Goal: Task Accomplishment & Management: Manage account settings

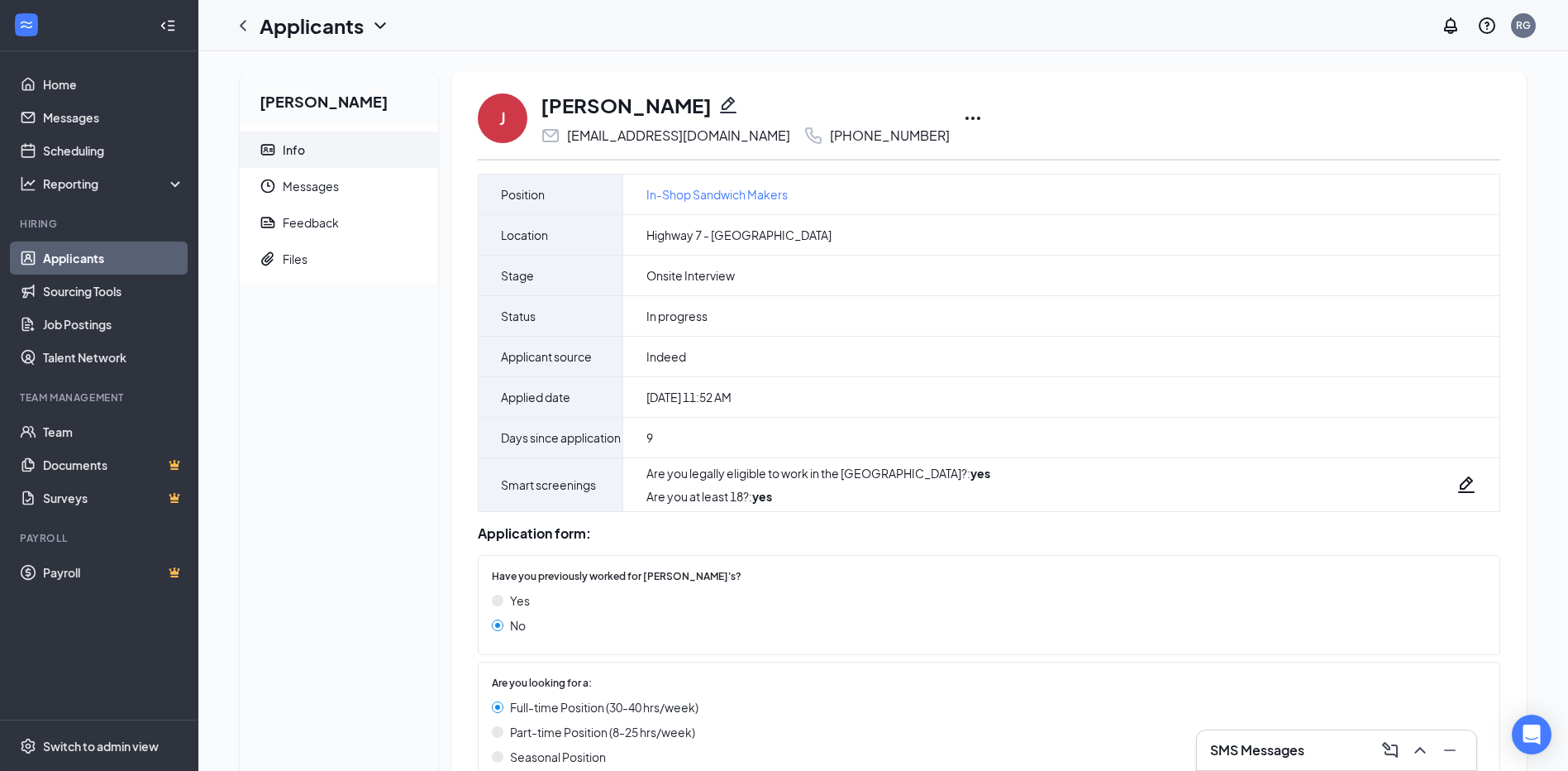
click at [69, 261] on link "Applicants" at bounding box center [113, 257] width 142 height 33
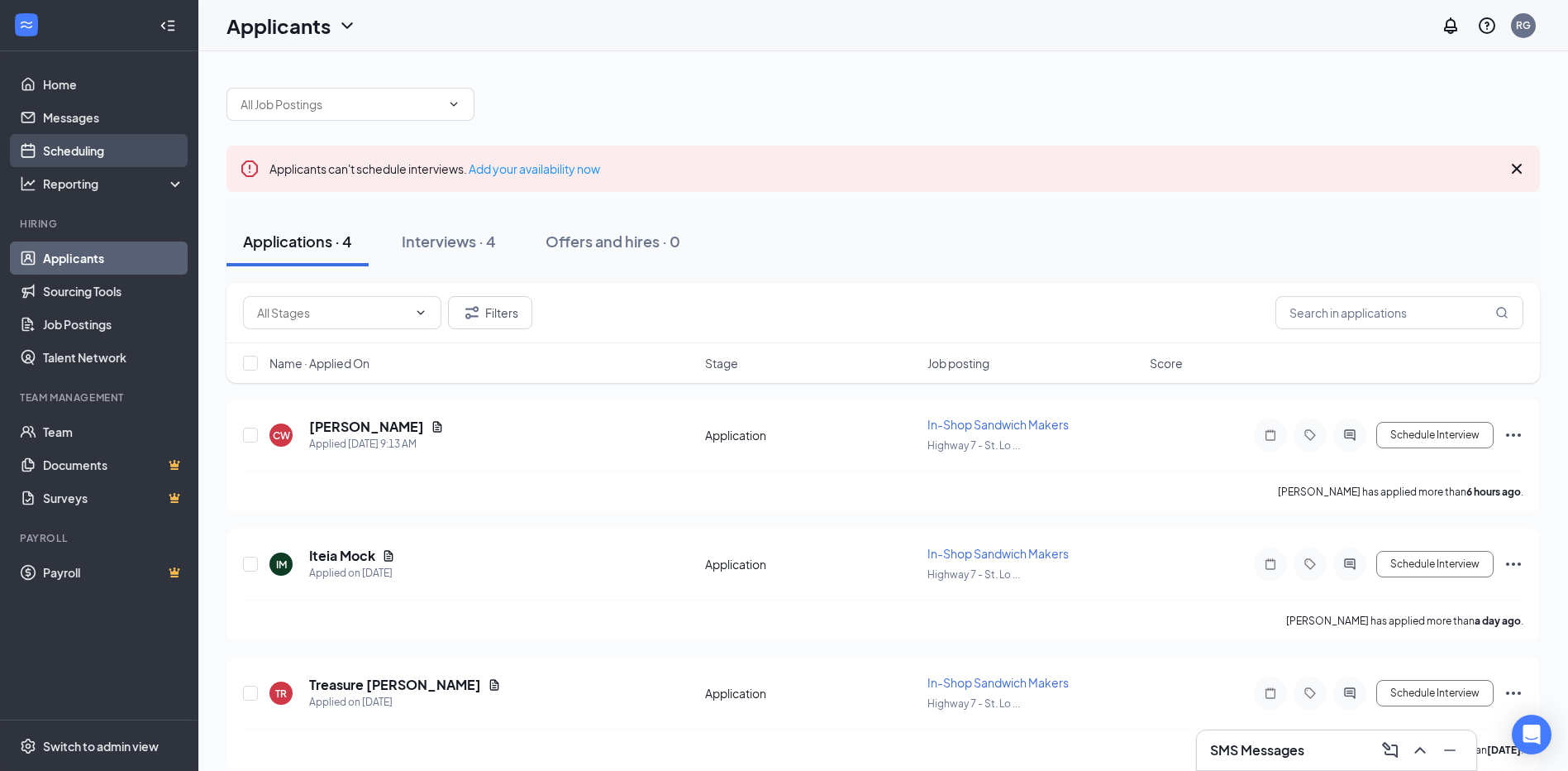
click at [96, 144] on link "Scheduling" at bounding box center [113, 150] width 142 height 33
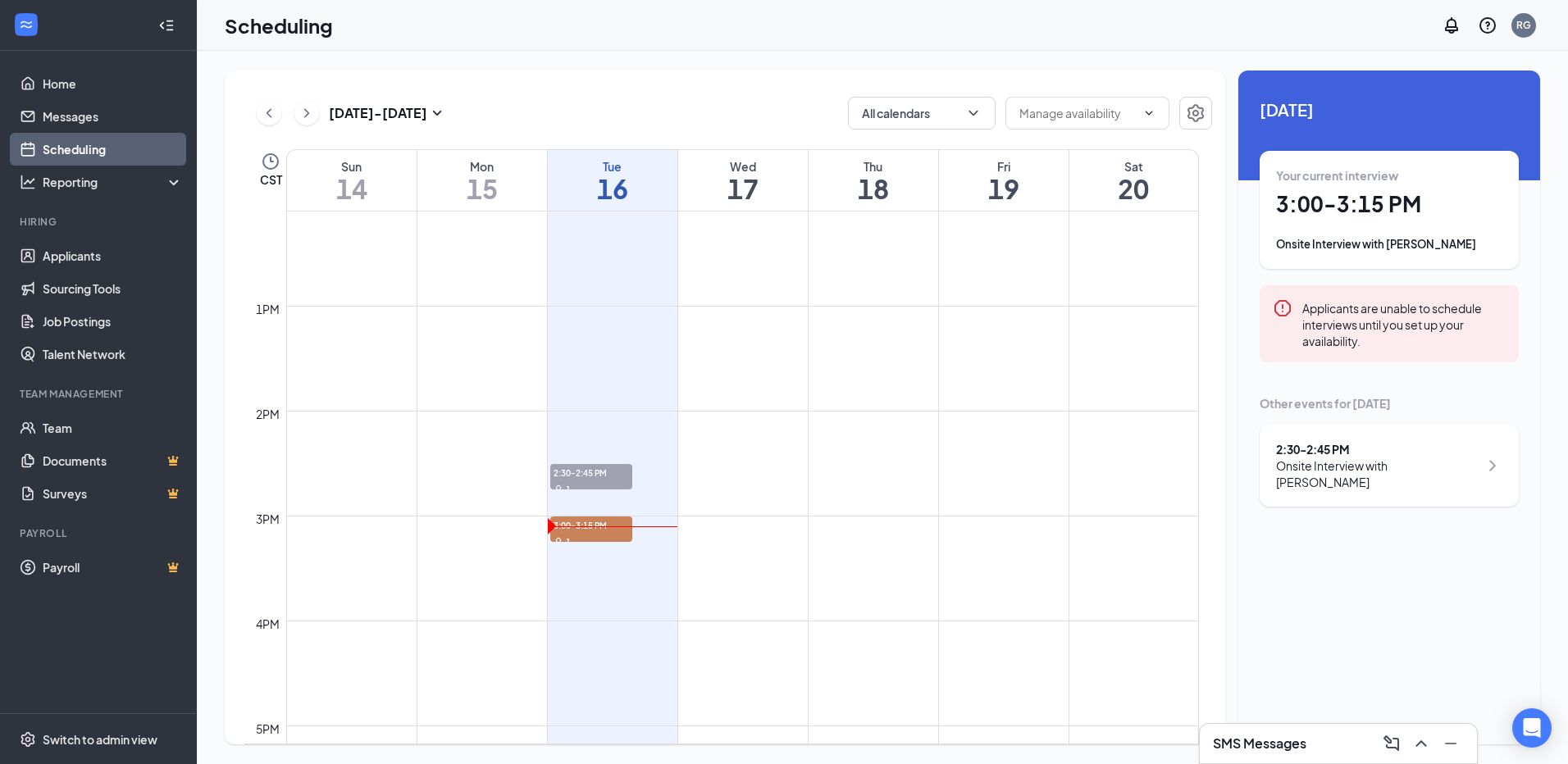
scroll to position [1298, 0]
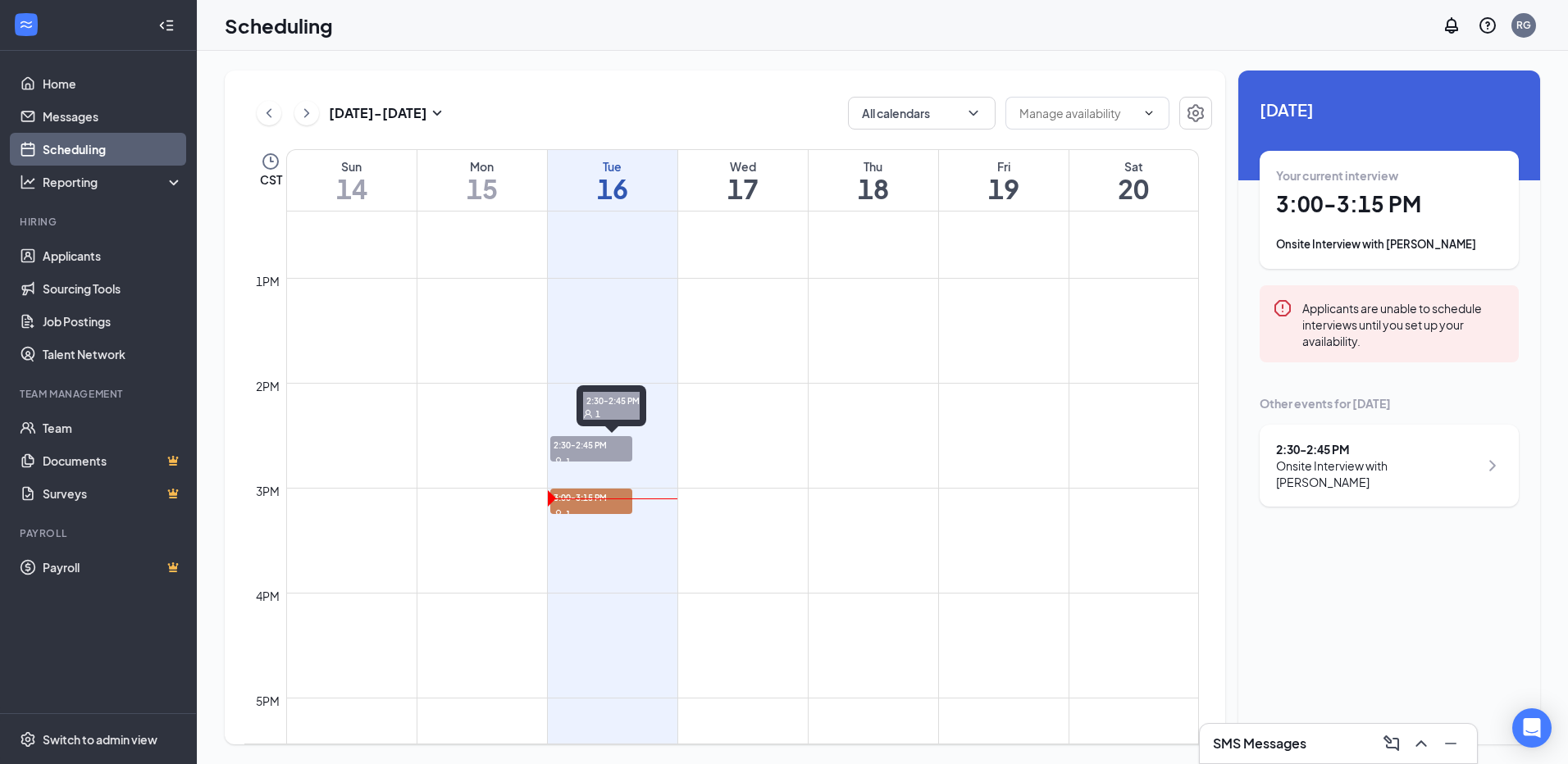
click at [569, 449] on span "2:30-2:45 PM" at bounding box center [590, 444] width 82 height 17
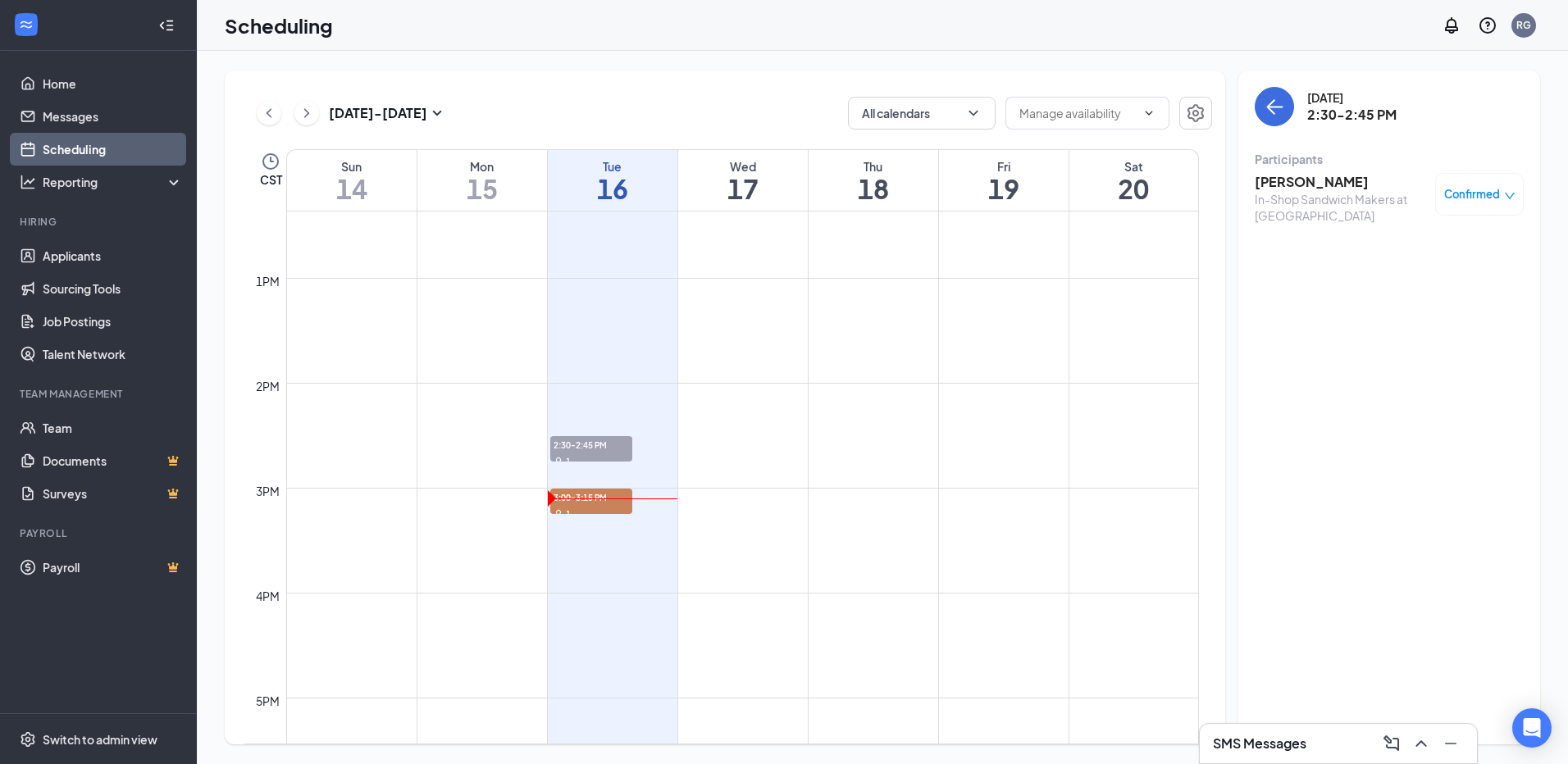
click at [1493, 192] on span "Confirmed" at bounding box center [1472, 194] width 56 height 17
click at [1271, 181] on h3 "[PERSON_NAME]" at bounding box center [1341, 182] width 172 height 18
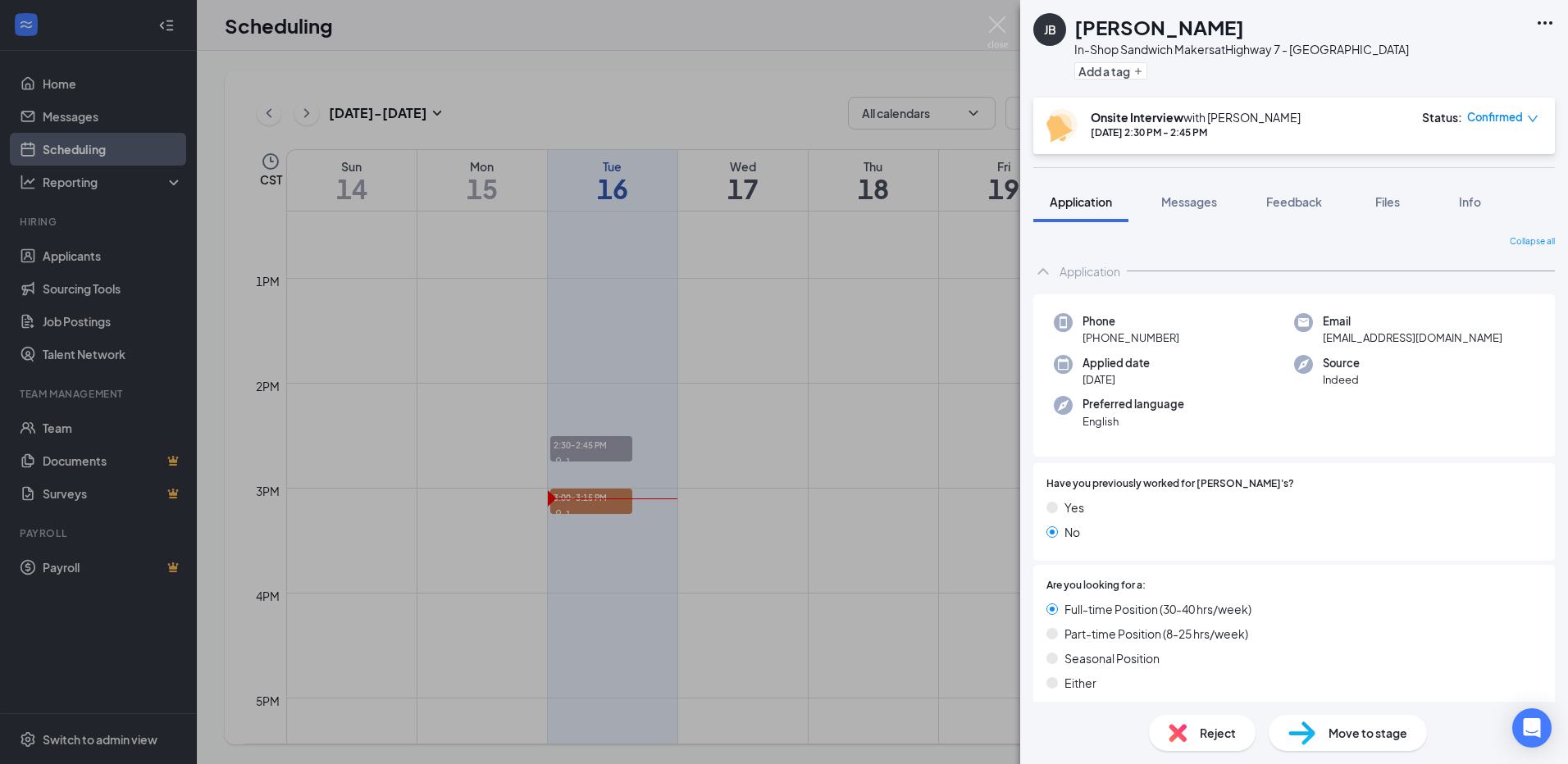
click at [1200, 727] on span "Reject" at bounding box center [1218, 733] width 36 height 18
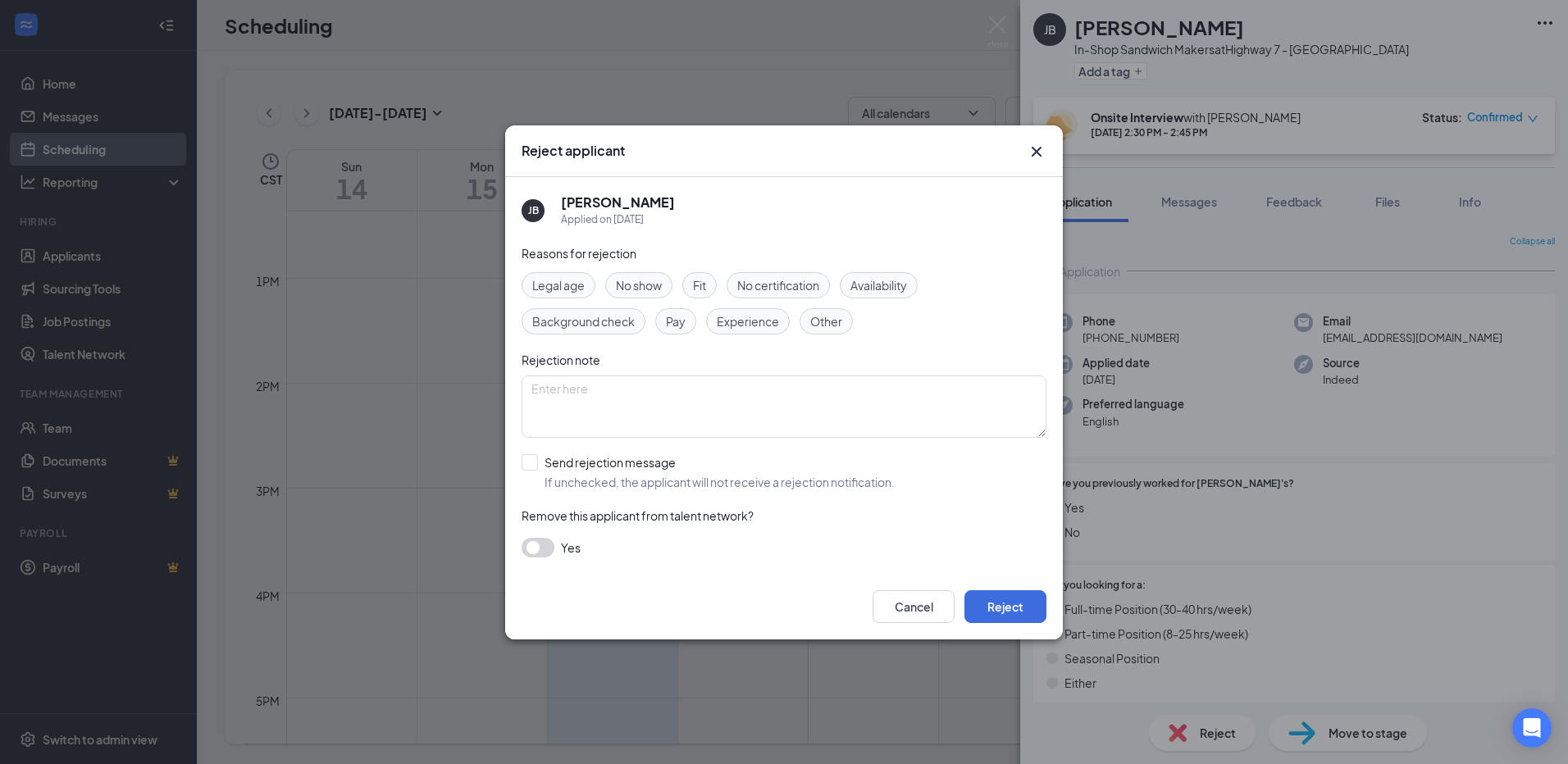
click at [701, 279] on span "Fit" at bounding box center [698, 285] width 13 height 18
click at [531, 465] on input "Send rejection message If unchecked, the applicant will not receive a rejection…" at bounding box center [707, 472] width 373 height 36
checkbox input "true"
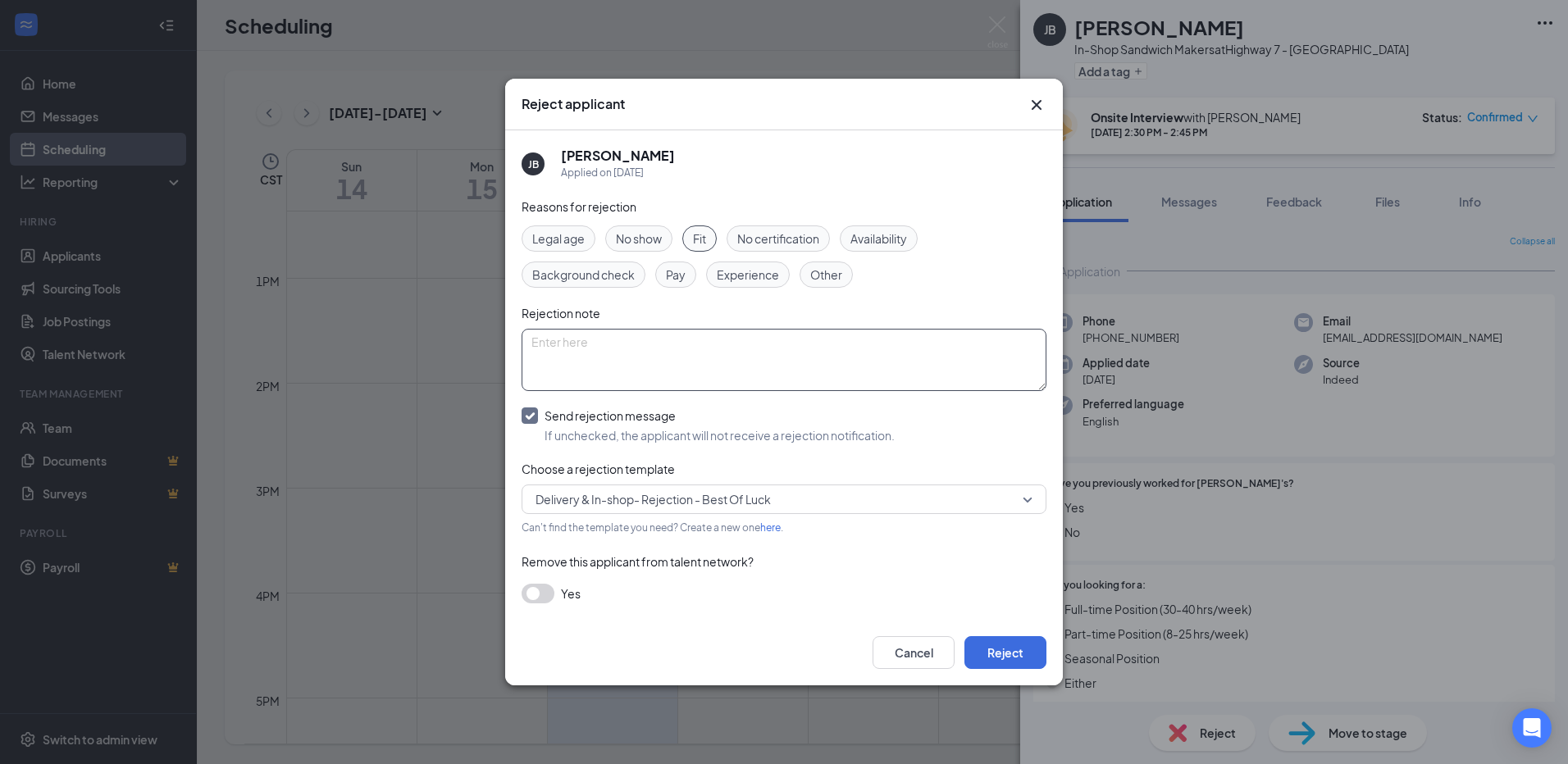
click at [648, 352] on textarea at bounding box center [784, 359] width 525 height 62
click at [1009, 657] on button "Reject" at bounding box center [1004, 652] width 82 height 32
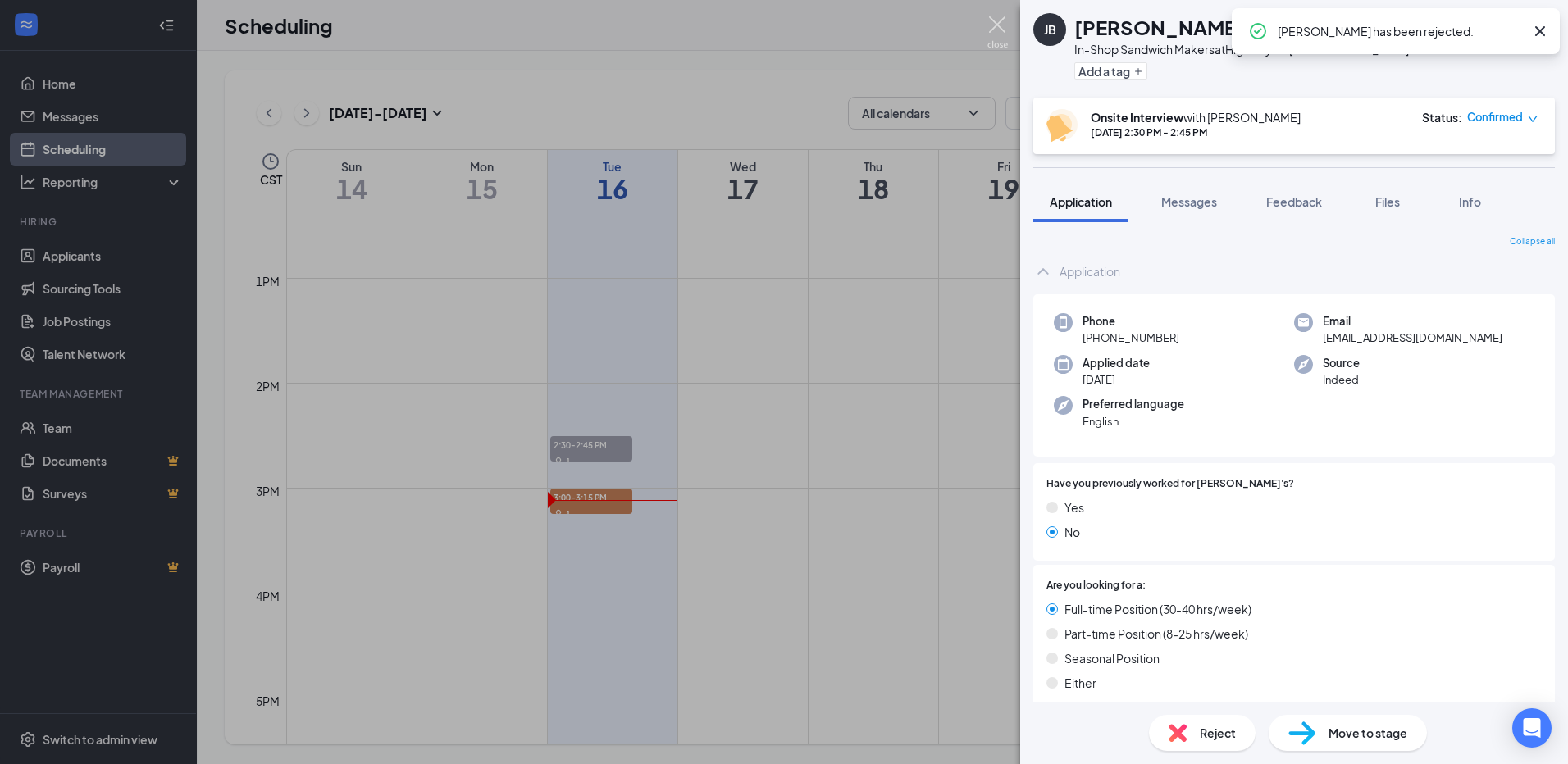
click at [1000, 21] on img at bounding box center [997, 32] width 21 height 32
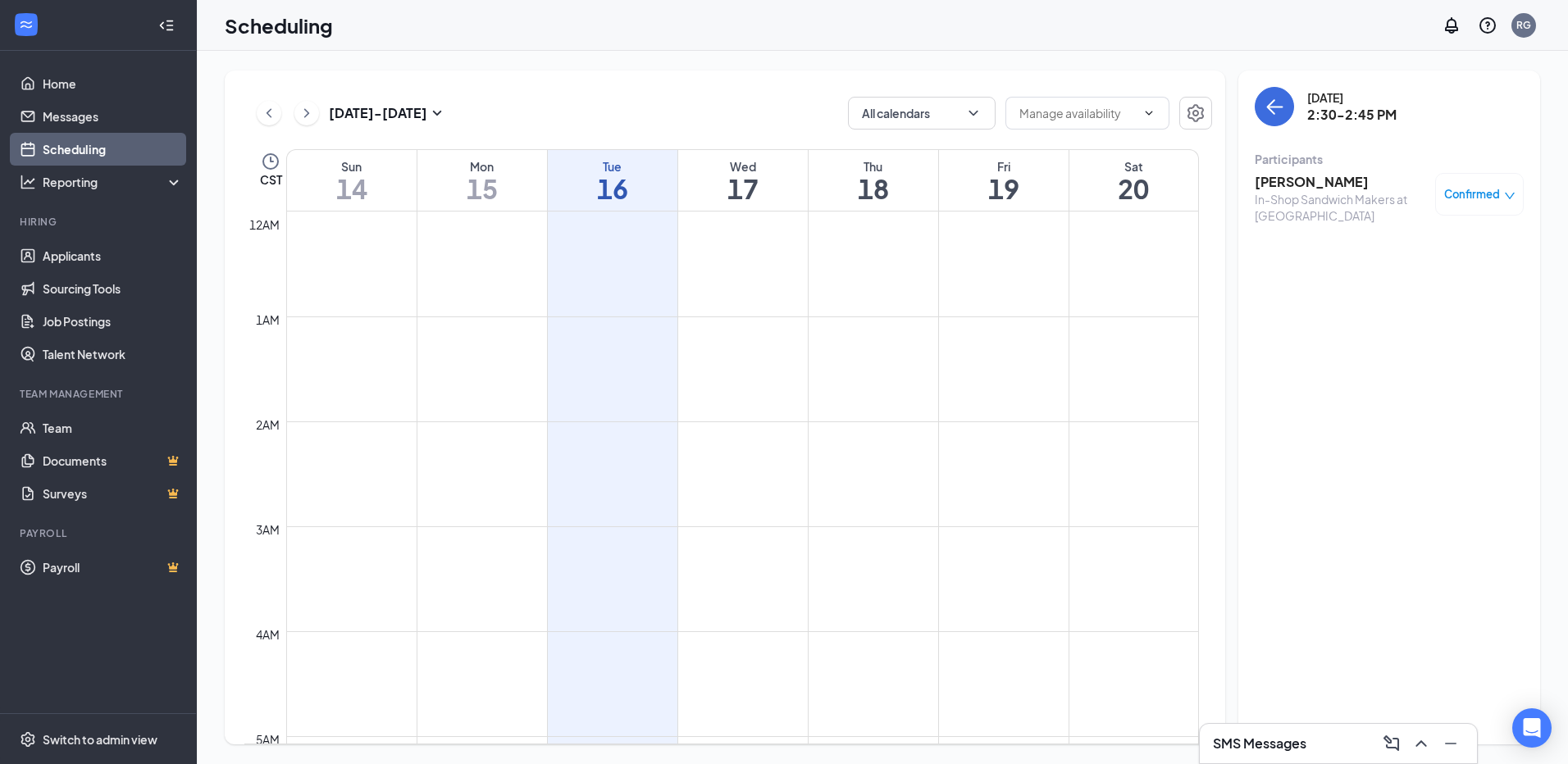
scroll to position [1380, 0]
click at [587, 417] on span "3:00-3:15 PM" at bounding box center [590, 415] width 82 height 17
click at [1339, 181] on h3 "Elijah Montgomery" at bounding box center [1341, 182] width 172 height 18
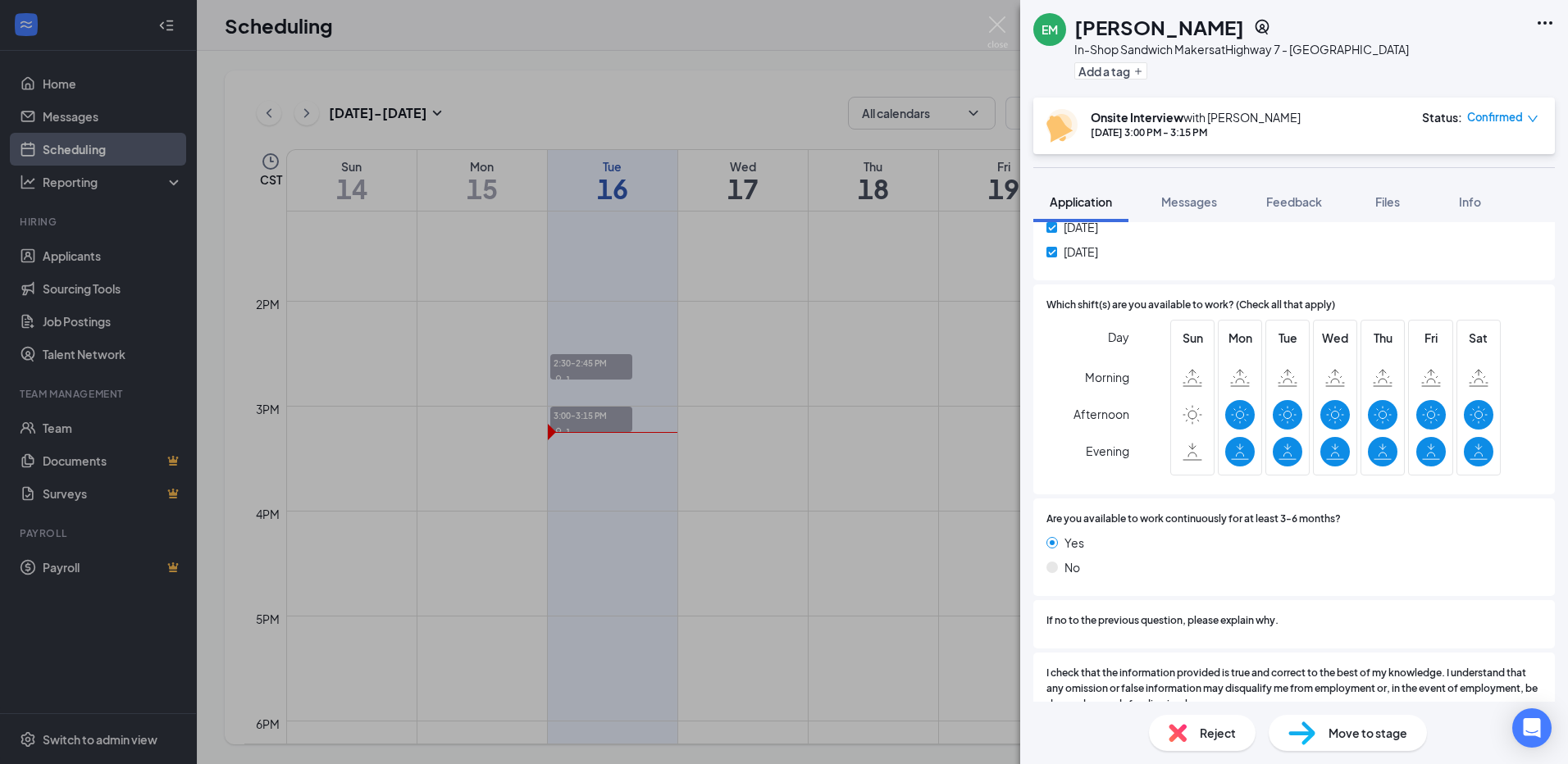
scroll to position [1066, 0]
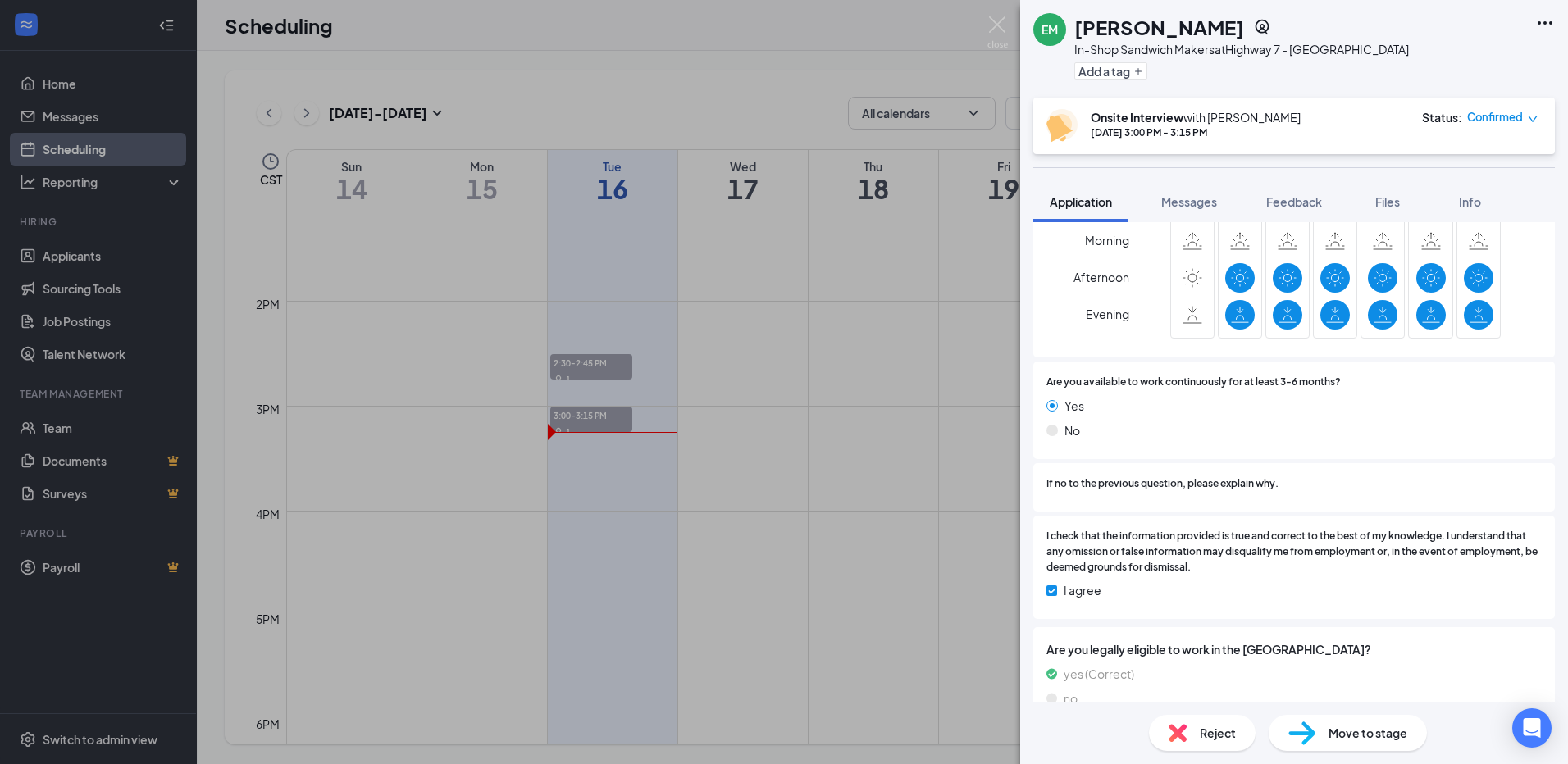
click at [1190, 735] on div "Reject" at bounding box center [1202, 733] width 106 height 36
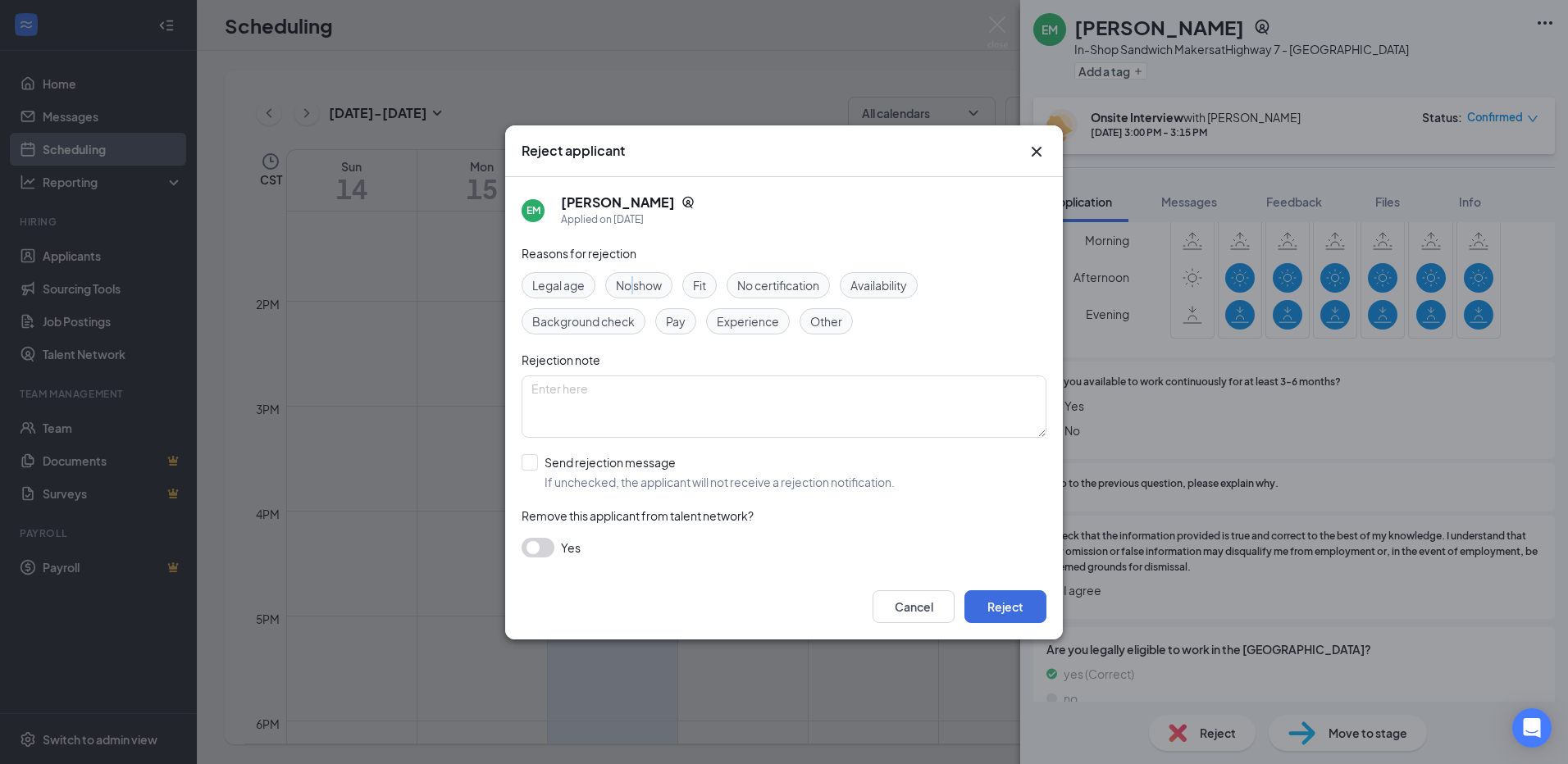
click at [633, 283] on span "No show" at bounding box center [638, 285] width 46 height 18
click at [651, 280] on span "No show" at bounding box center [638, 285] width 46 height 18
click at [534, 547] on button "button" at bounding box center [537, 548] width 32 height 20
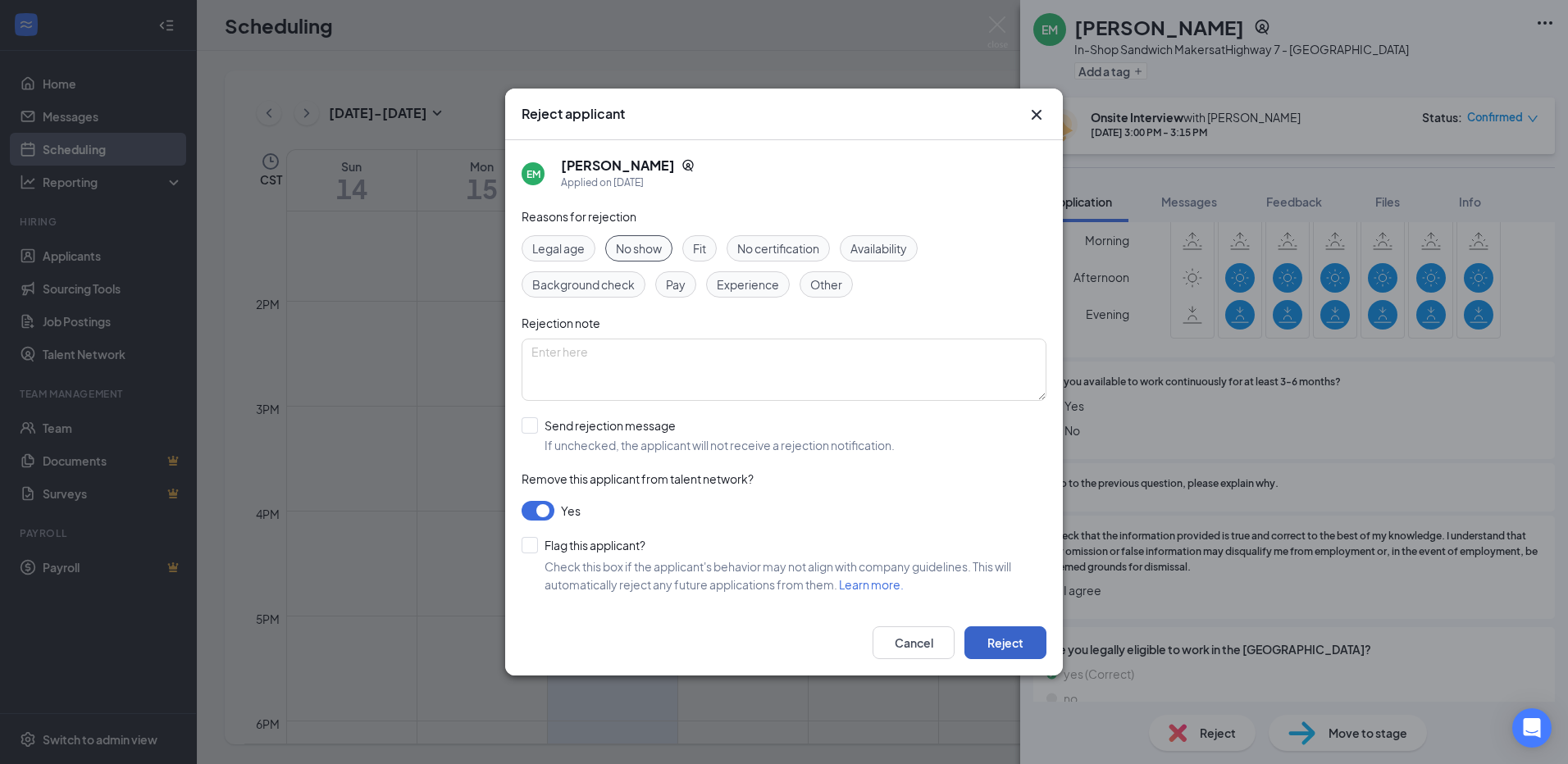
click at [1011, 634] on button "Reject" at bounding box center [1004, 642] width 82 height 32
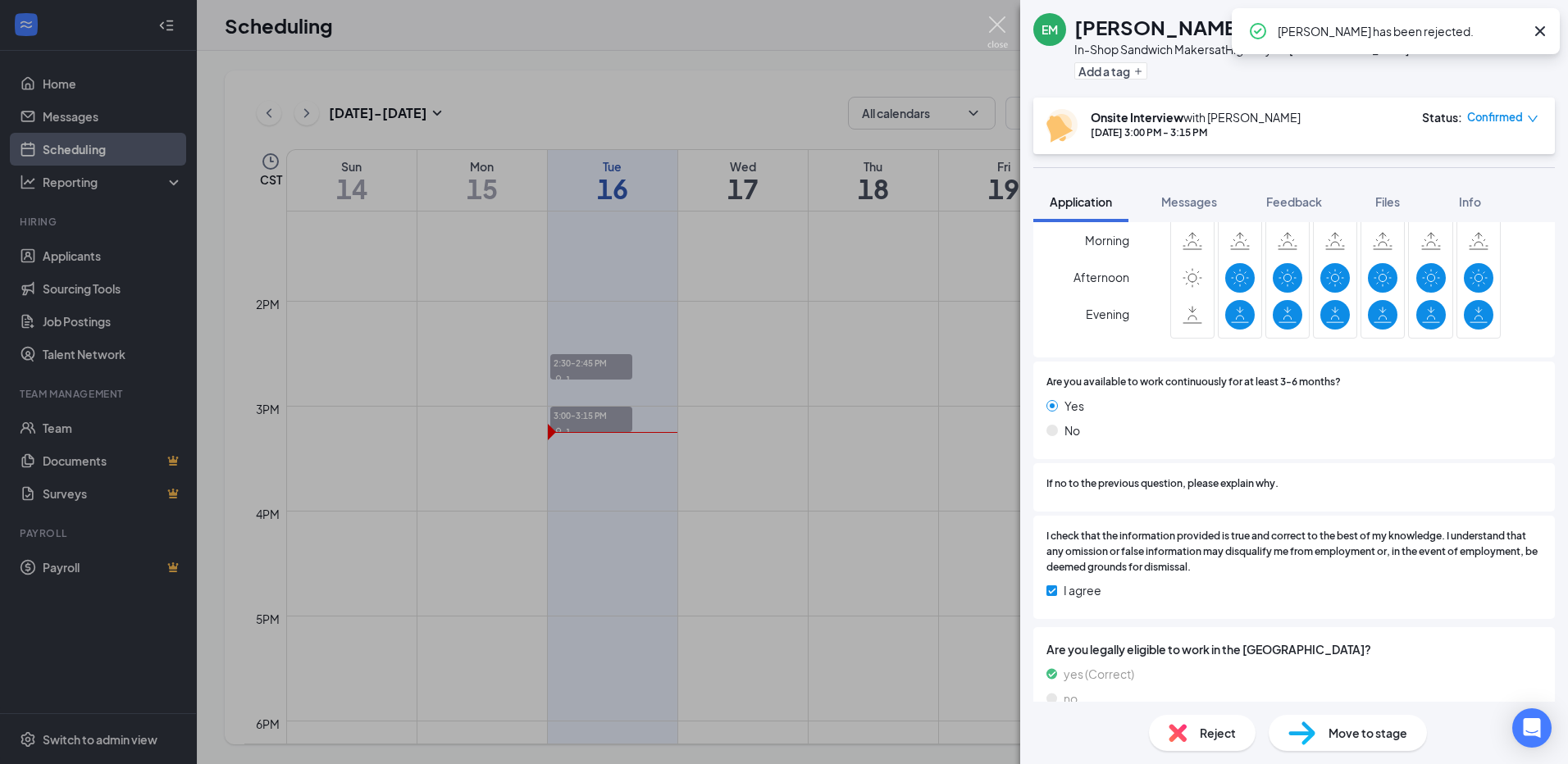
click at [998, 24] on img at bounding box center [997, 32] width 21 height 32
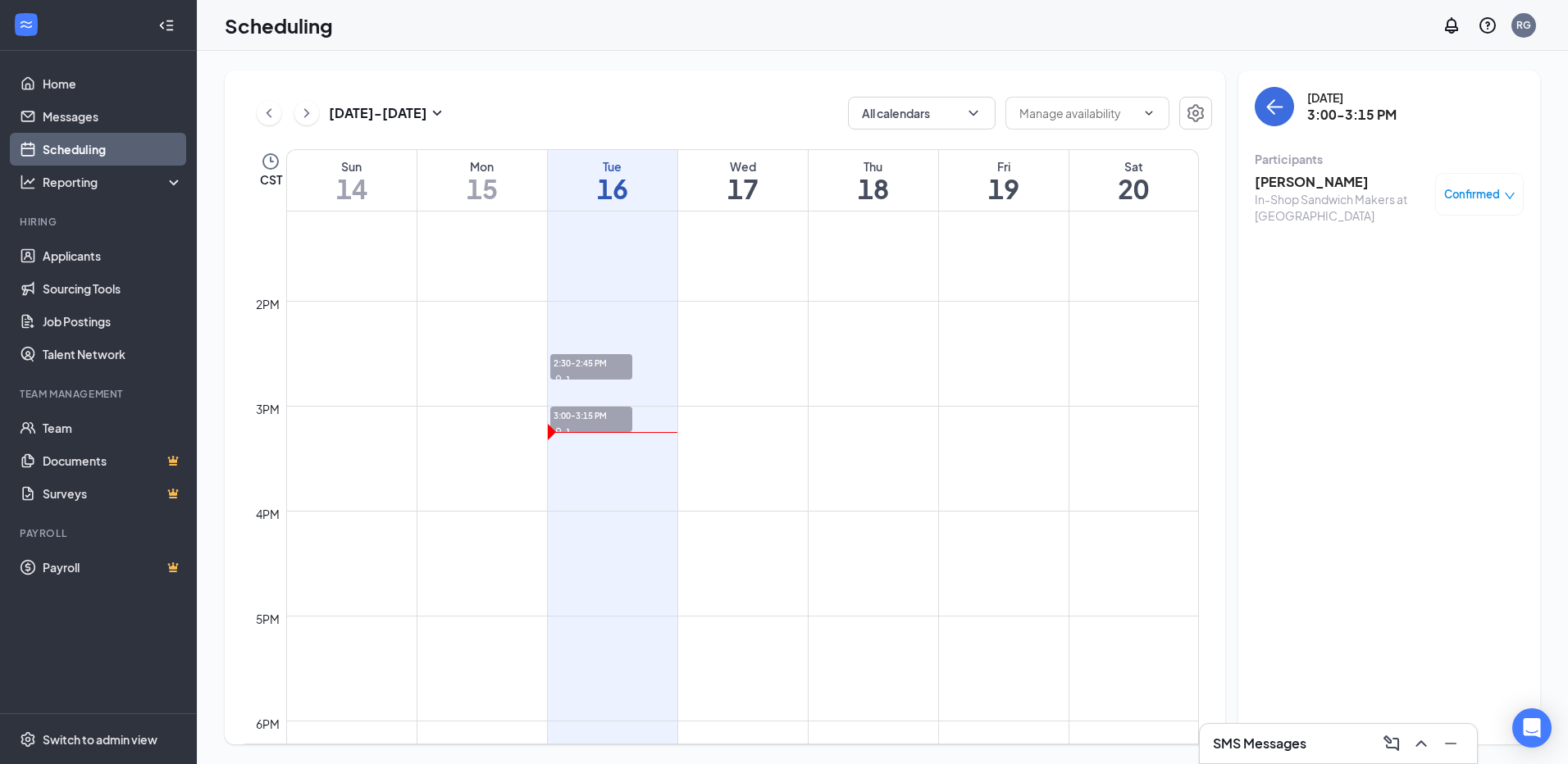
click at [120, 147] on link "Scheduling" at bounding box center [112, 148] width 141 height 32
